Goal: Task Accomplishment & Management: Manage account settings

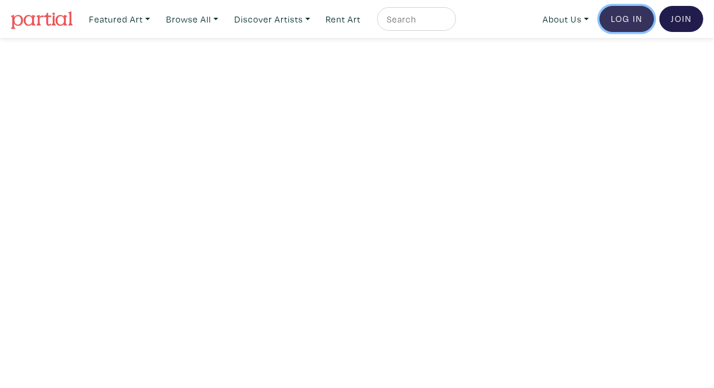
click at [624, 17] on link "Log In" at bounding box center [626, 19] width 55 height 26
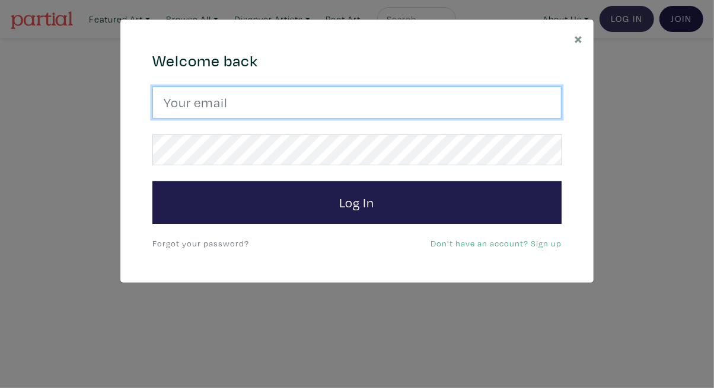
type input "tylerburey1@gmail.com"
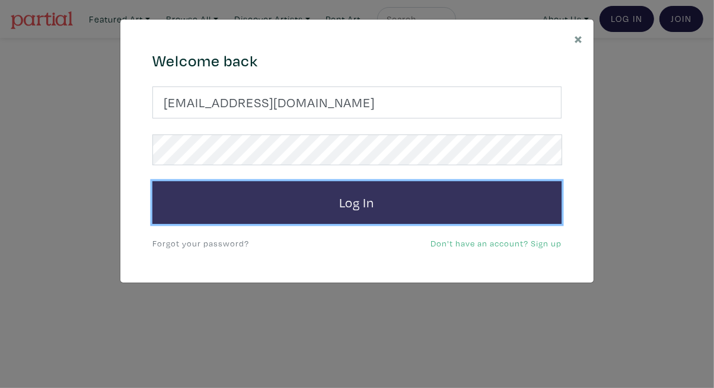
click at [370, 203] on button "Log In" at bounding box center [356, 202] width 409 height 43
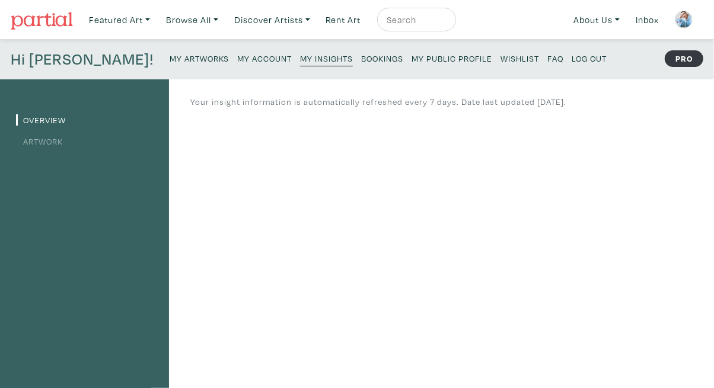
click at [53, 143] on link "Artwork" at bounding box center [39, 141] width 47 height 11
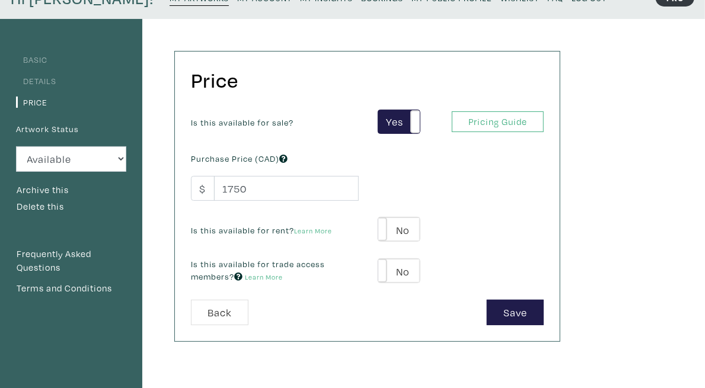
scroll to position [67, 0]
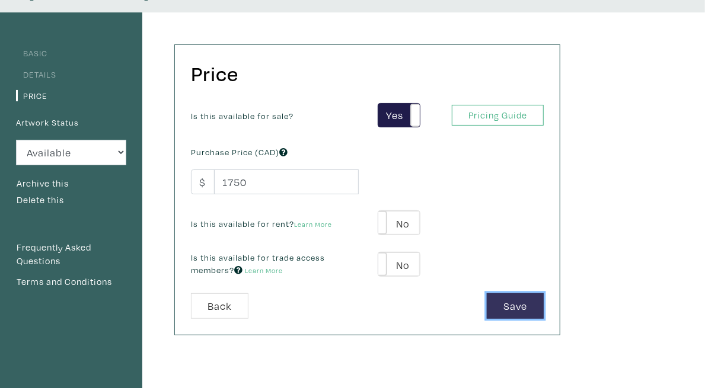
click at [544, 305] on button "Save" at bounding box center [515, 305] width 57 height 25
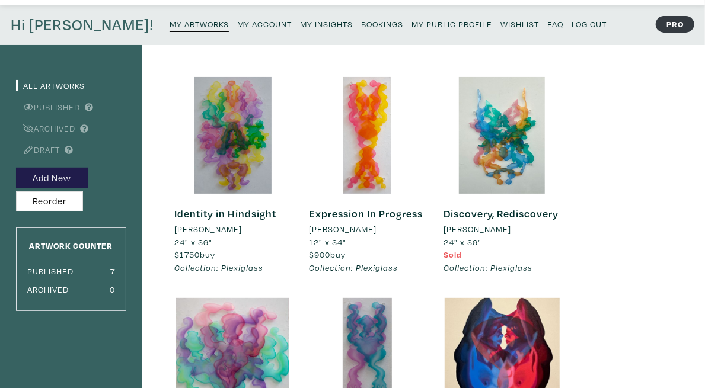
scroll to position [72, 0]
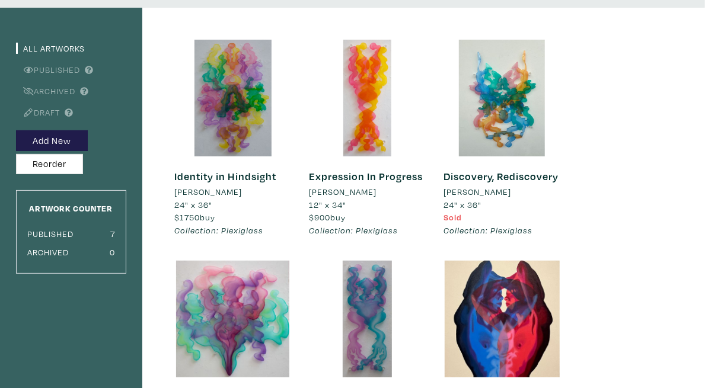
click at [276, 183] on link "Identity in Hindsight" at bounding box center [225, 177] width 102 height 14
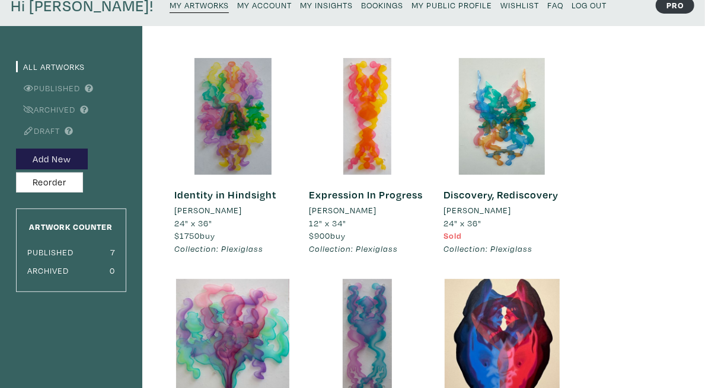
scroll to position [57, 0]
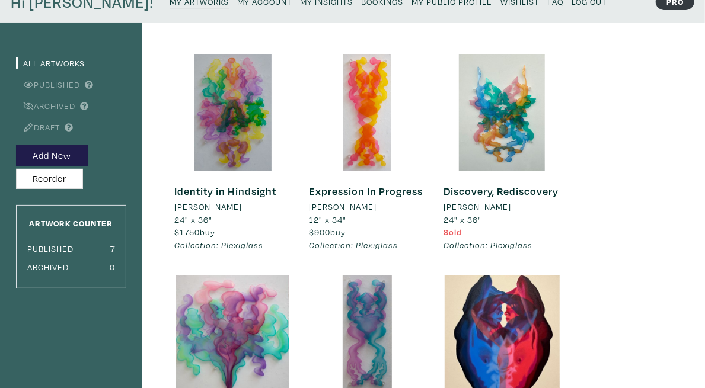
click at [300, 2] on small "My Insights" at bounding box center [326, 1] width 53 height 11
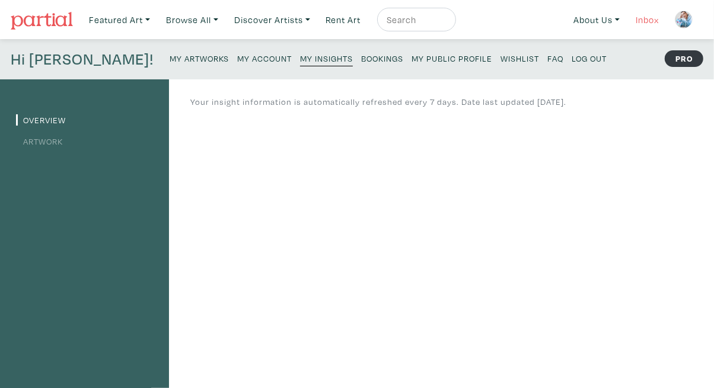
click at [640, 15] on link "Inbox" at bounding box center [647, 20] width 34 height 24
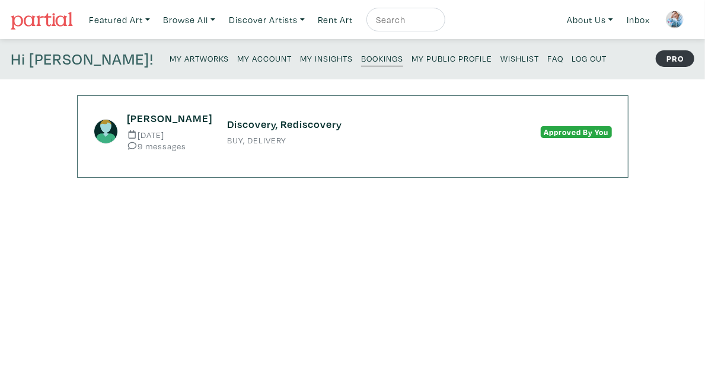
click at [435, 133] on div "Discovery, Rediscovery BUY, DELIVERY" at bounding box center [353, 131] width 268 height 27
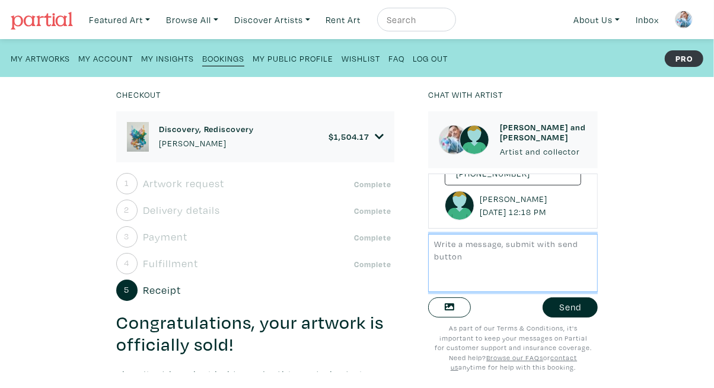
scroll to position [2984, 0]
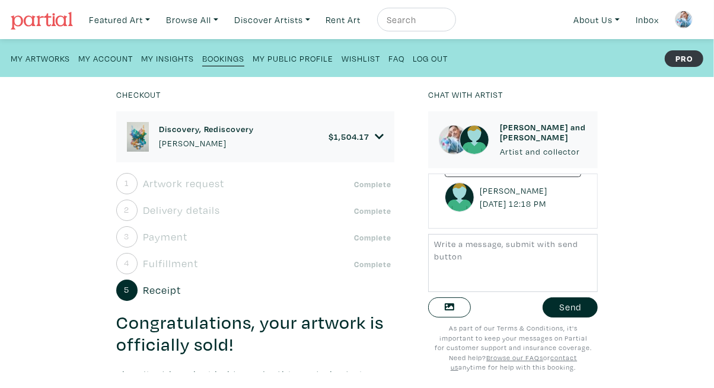
click at [177, 63] on small "My Insights" at bounding box center [167, 58] width 53 height 11
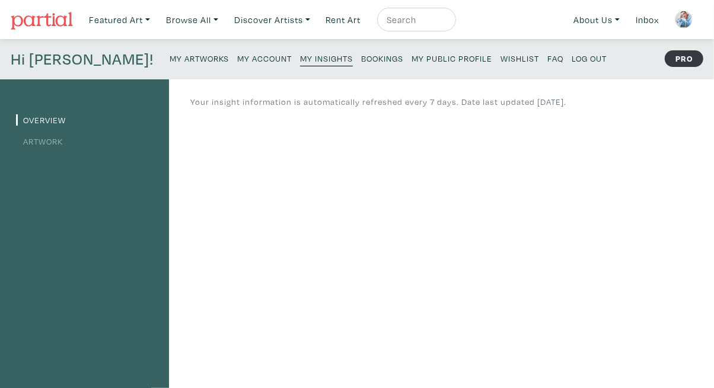
click at [60, 142] on li "Artwork" at bounding box center [84, 141] width 137 height 16
click at [60, 142] on link "Artwork" at bounding box center [39, 141] width 47 height 11
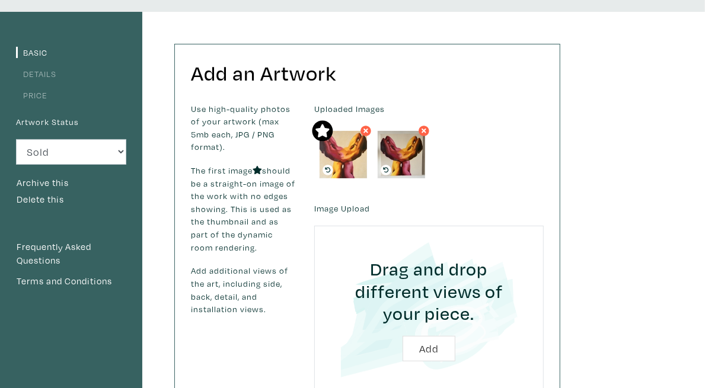
scroll to position [65, 0]
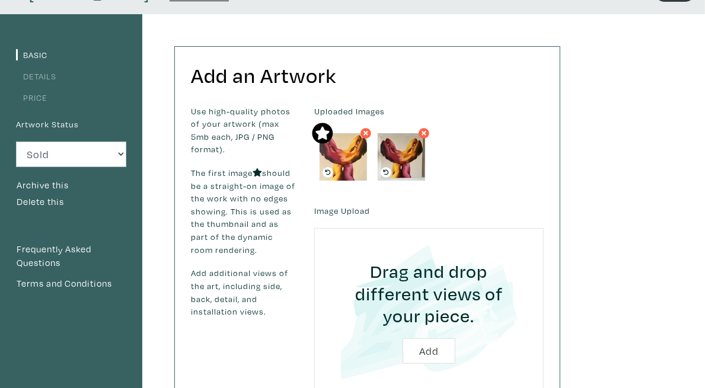
click at [40, 95] on link "Price" at bounding box center [31, 97] width 31 height 11
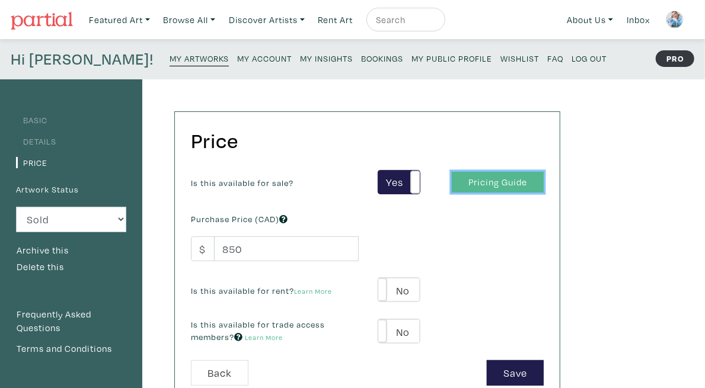
click at [544, 181] on link "Pricing Guide" at bounding box center [498, 182] width 92 height 21
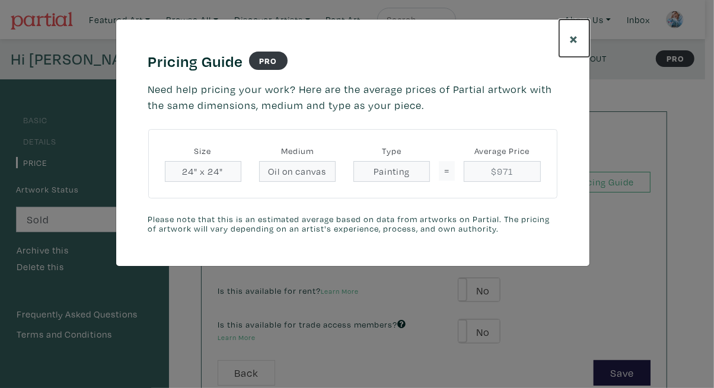
click at [575, 36] on span "×" at bounding box center [574, 38] width 9 height 21
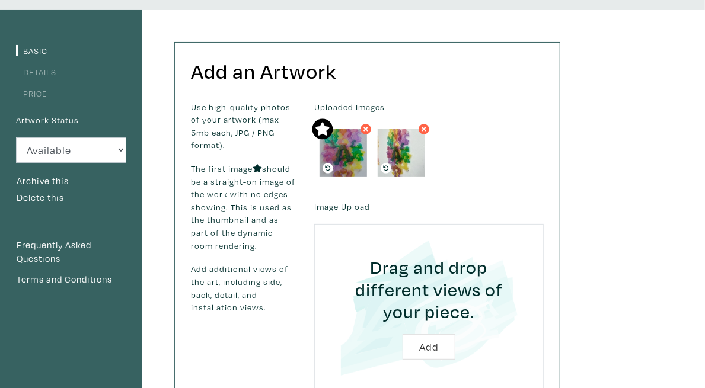
scroll to position [21, 0]
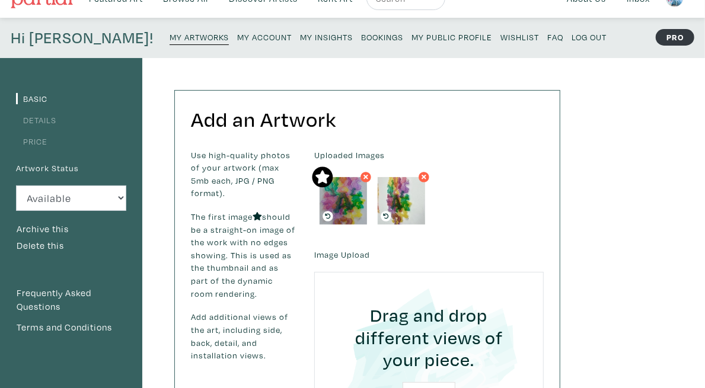
click at [44, 140] on link "Price" at bounding box center [31, 141] width 31 height 11
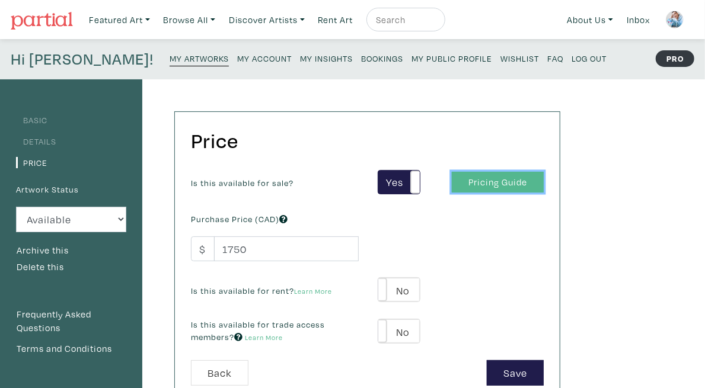
click at [544, 174] on link "Pricing Guide" at bounding box center [498, 182] width 92 height 21
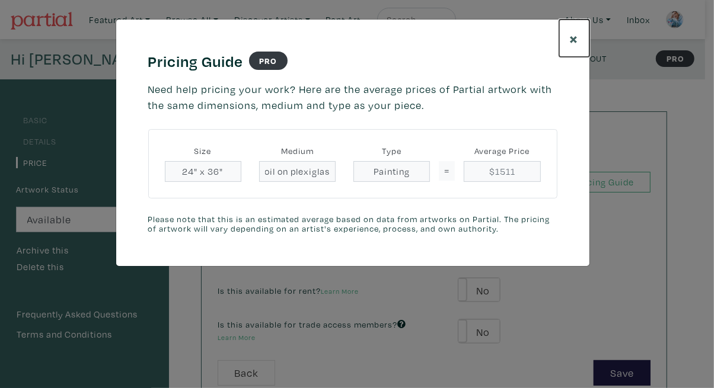
click at [573, 37] on span "×" at bounding box center [574, 38] width 9 height 21
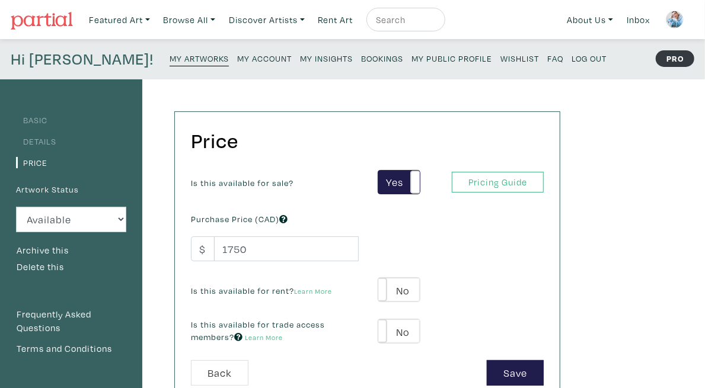
click at [170, 58] on small "My Artworks" at bounding box center [199, 58] width 59 height 11
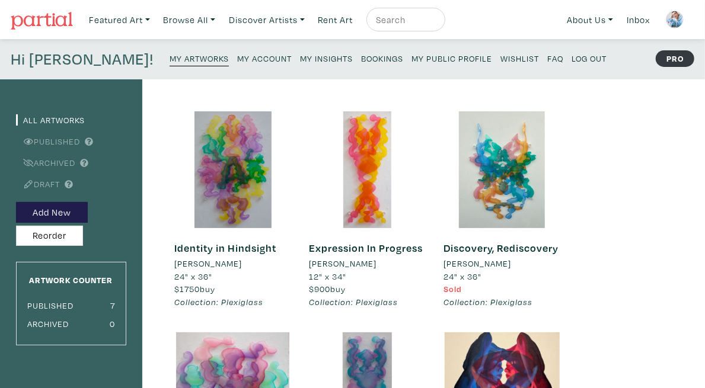
scroll to position [8, 0]
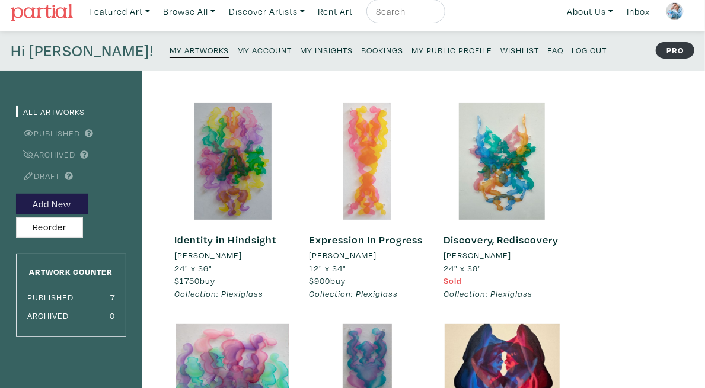
click at [424, 200] on div at bounding box center [367, 161] width 117 height 117
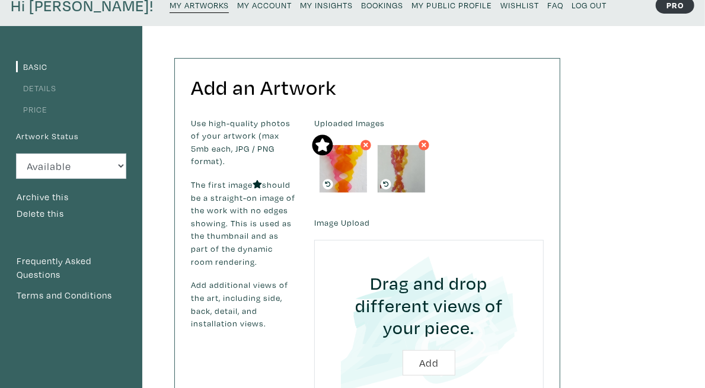
scroll to position [98, 0]
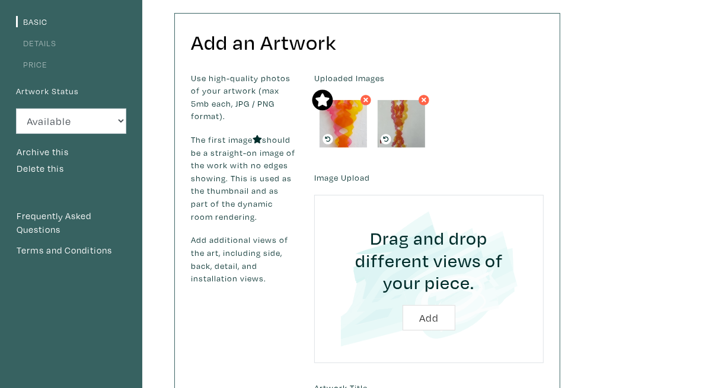
click at [42, 66] on link "Price" at bounding box center [31, 64] width 31 height 11
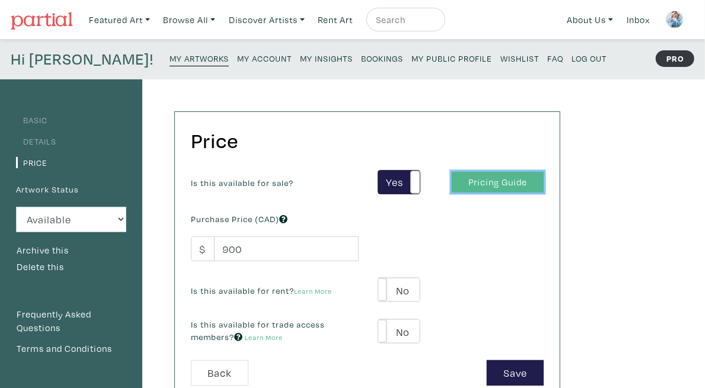
click at [544, 190] on link "Pricing Guide" at bounding box center [498, 182] width 92 height 21
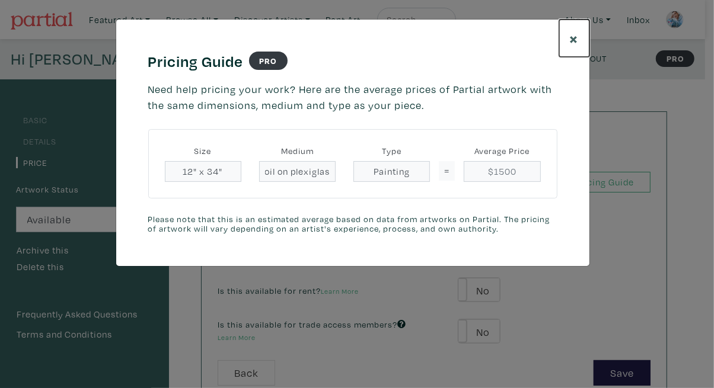
click at [571, 43] on span "×" at bounding box center [574, 38] width 9 height 21
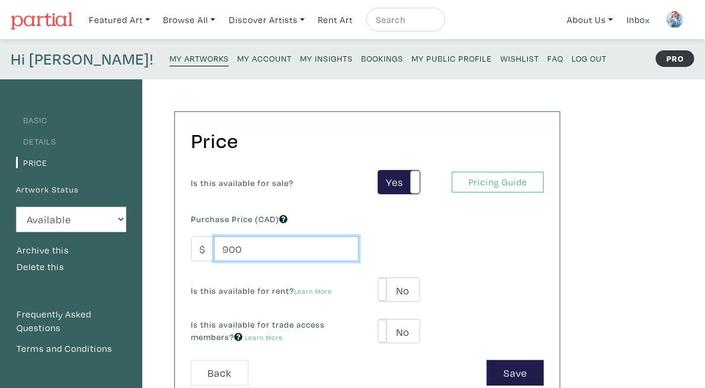
click at [256, 250] on input "900" at bounding box center [286, 249] width 145 height 25
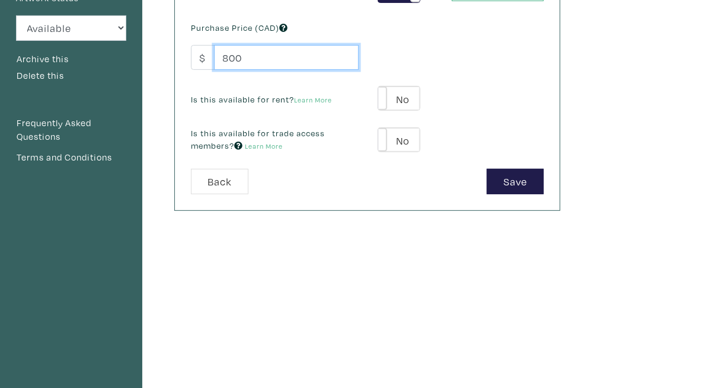
scroll to position [206, 0]
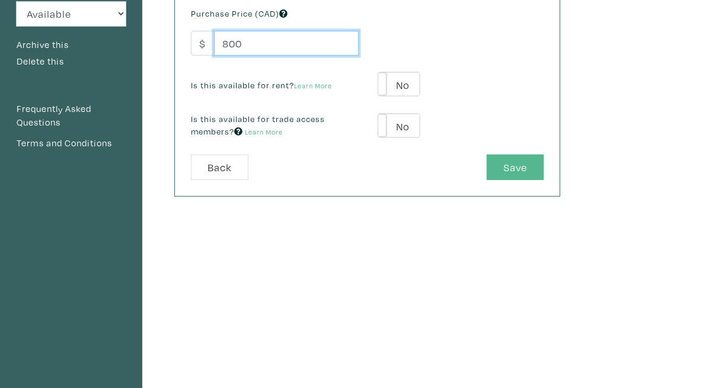
type input "800"
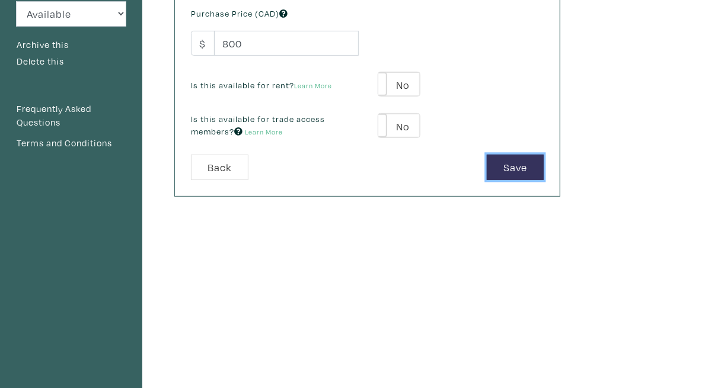
click at [544, 164] on button "Save" at bounding box center [515, 167] width 57 height 25
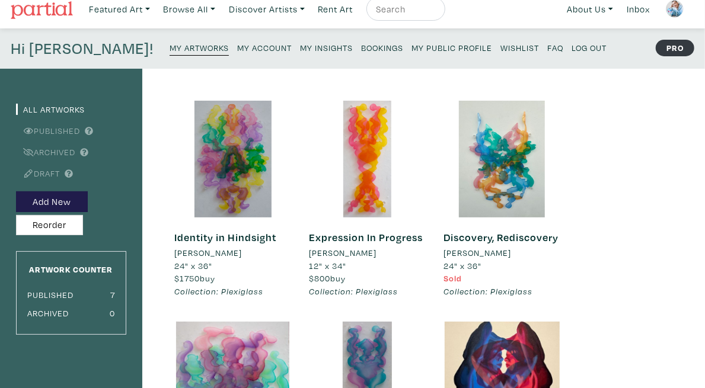
scroll to position [7, 0]
